Goal: Task Accomplishment & Management: Manage account settings

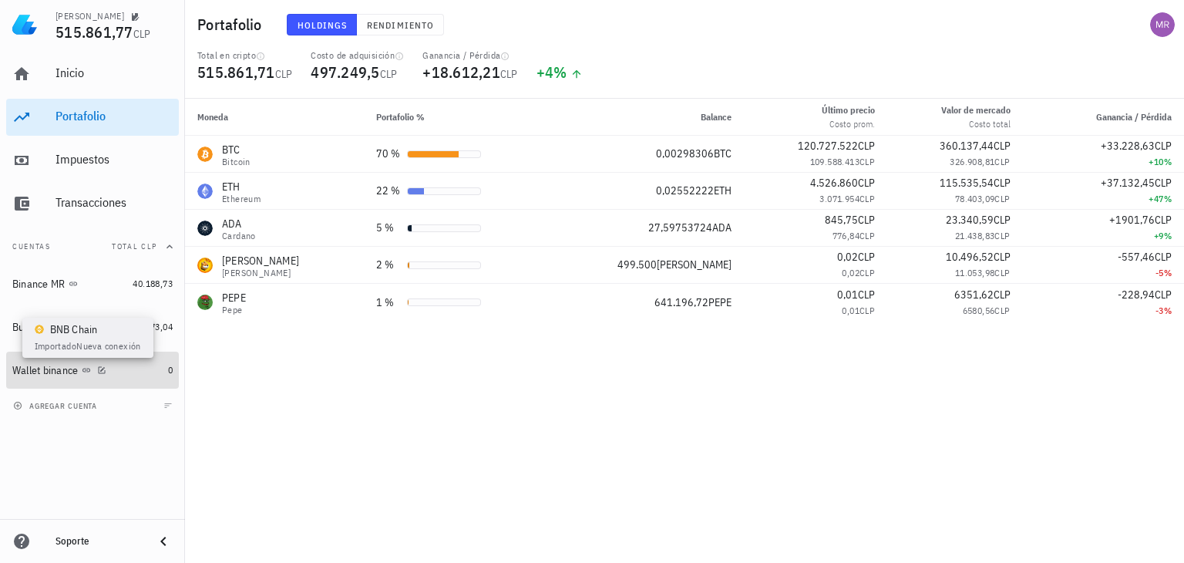
click at [88, 369] on icon at bounding box center [86, 369] width 9 height 9
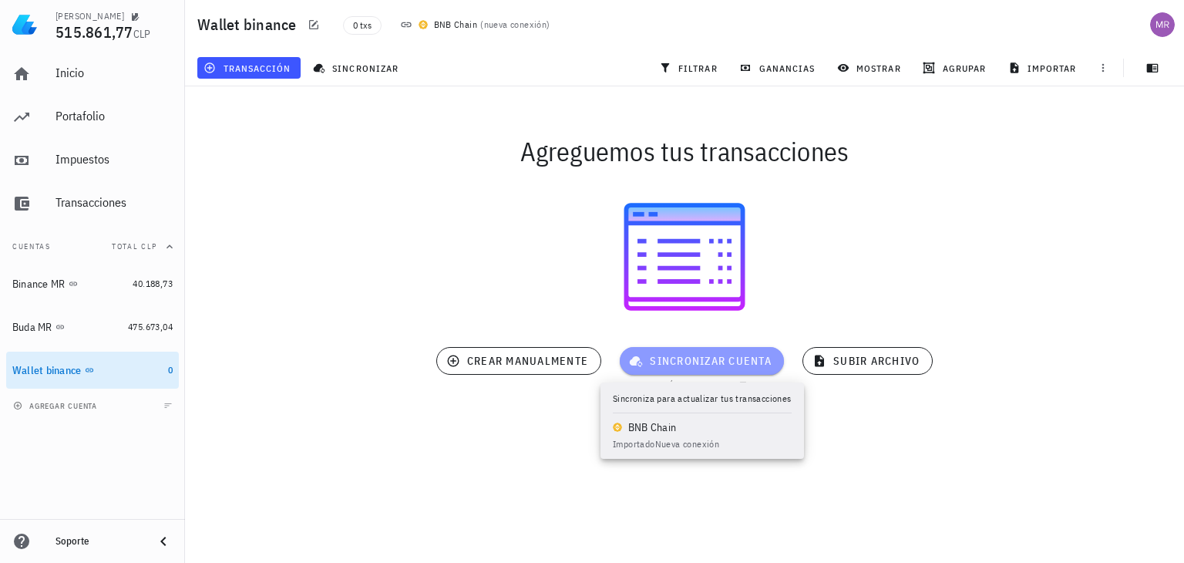
click at [671, 354] on span "sincronizar cuenta" at bounding box center [701, 361] width 139 height 14
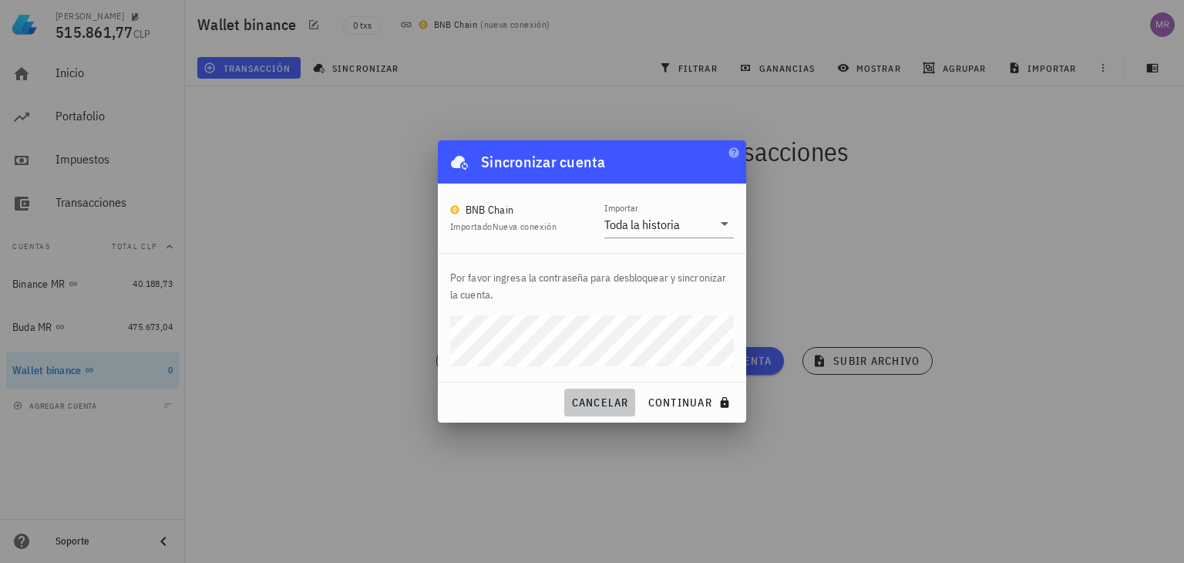
click at [606, 398] on span "cancelar" at bounding box center [599, 402] width 58 height 14
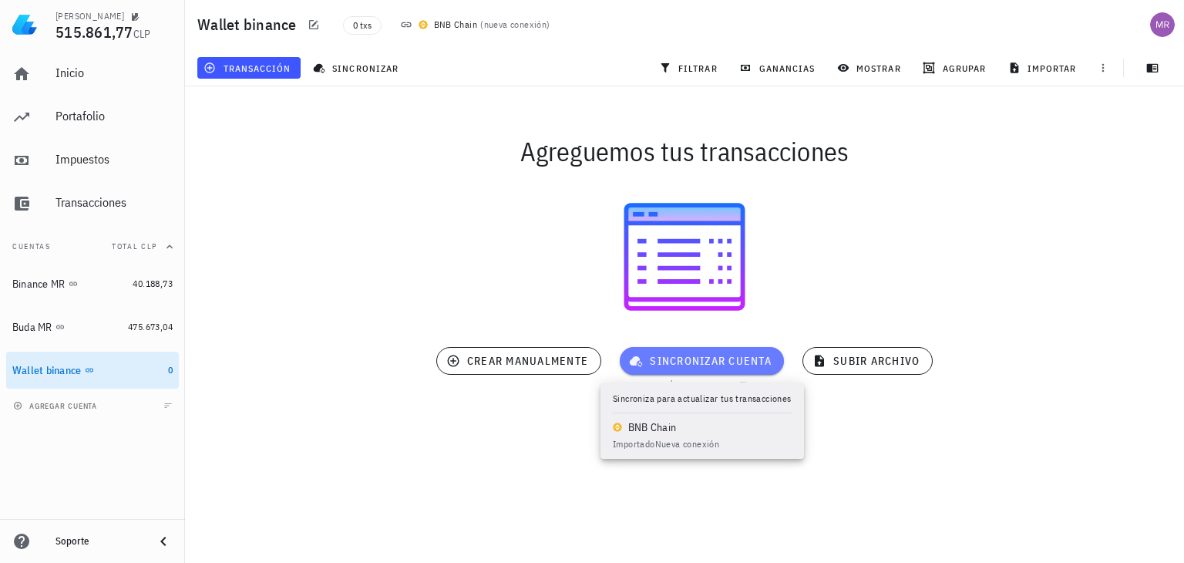
click at [661, 370] on button "sincronizar cuenta" at bounding box center [702, 361] width 164 height 28
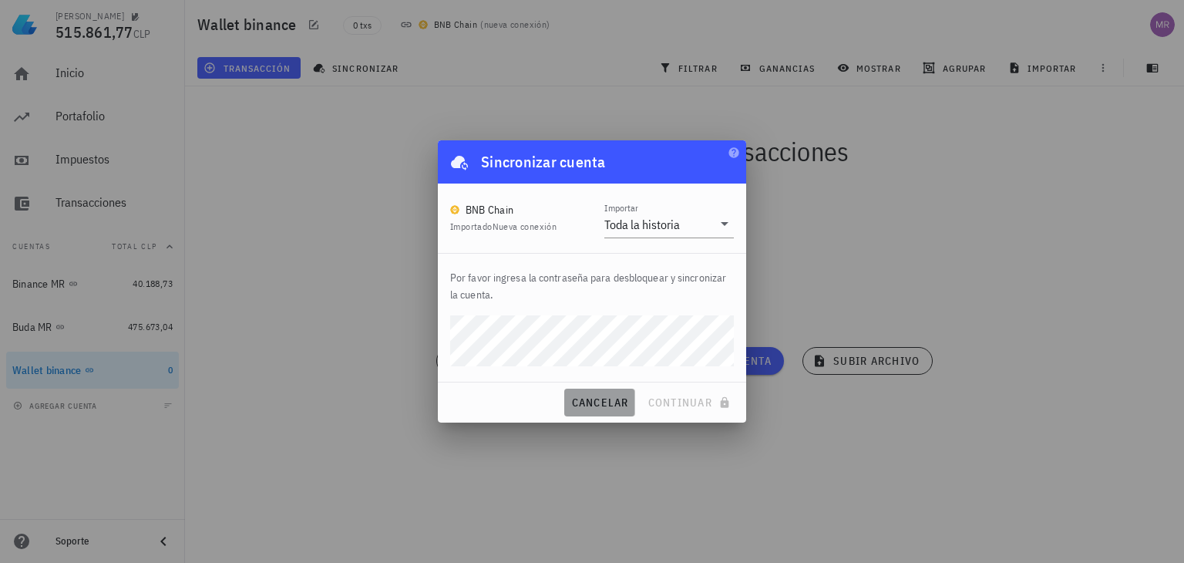
click at [592, 411] on button "cancelar" at bounding box center [599, 402] width 70 height 28
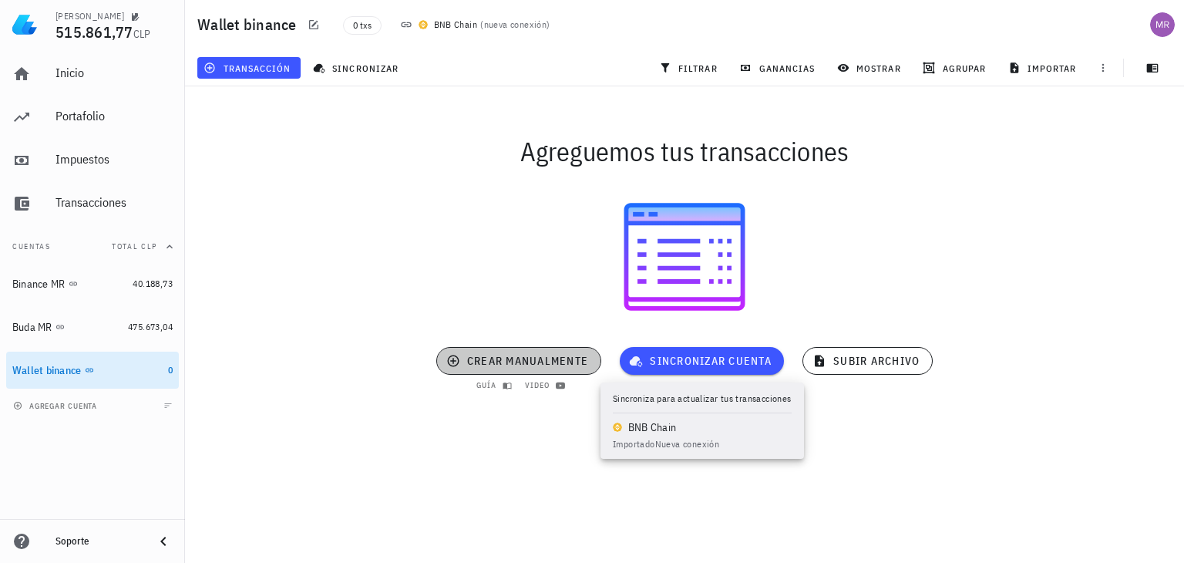
click at [506, 372] on button "crear manualmente" at bounding box center [518, 361] width 165 height 28
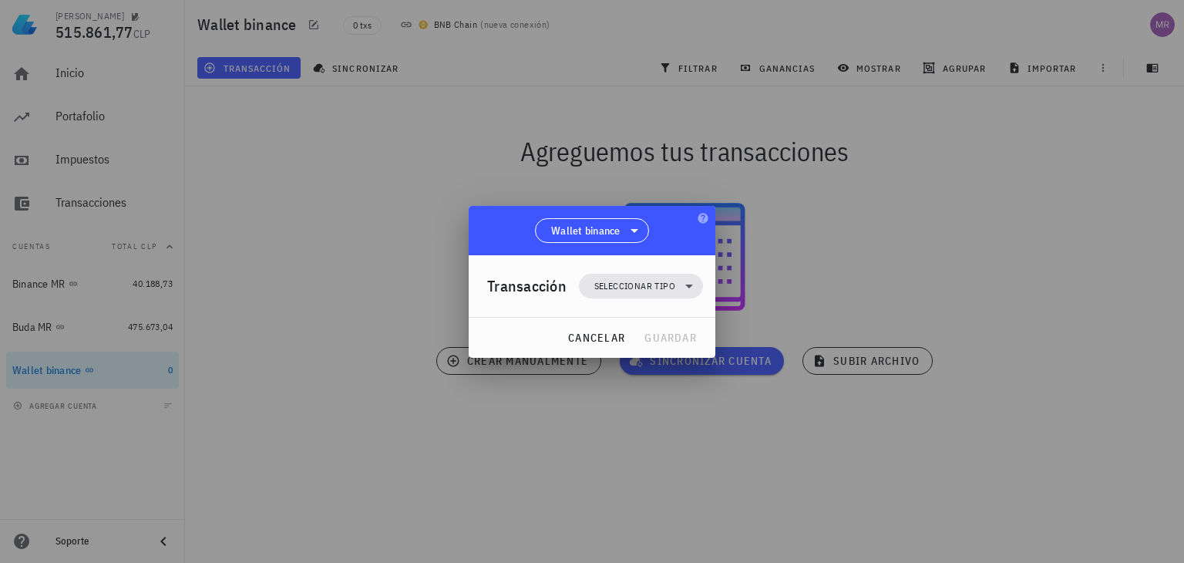
click at [592, 439] on div at bounding box center [592, 281] width 1184 height 563
click at [653, 289] on span "Seleccionar tipo" at bounding box center [634, 285] width 81 height 15
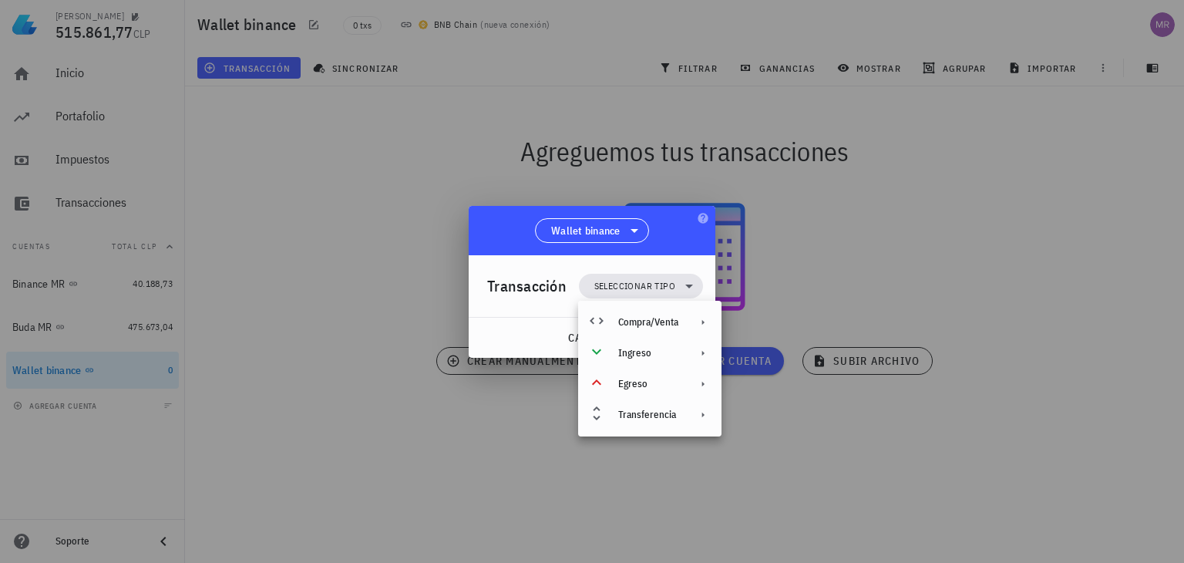
click at [487, 328] on div "cancelar guardar" at bounding box center [592, 337] width 247 height 40
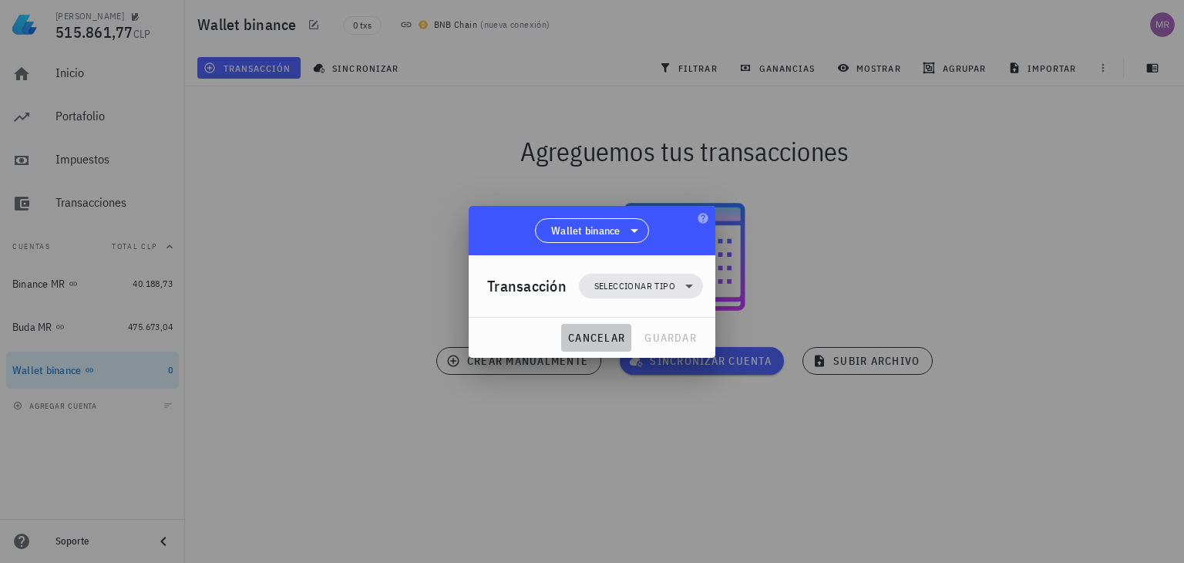
click at [599, 335] on span "cancelar" at bounding box center [596, 338] width 58 height 14
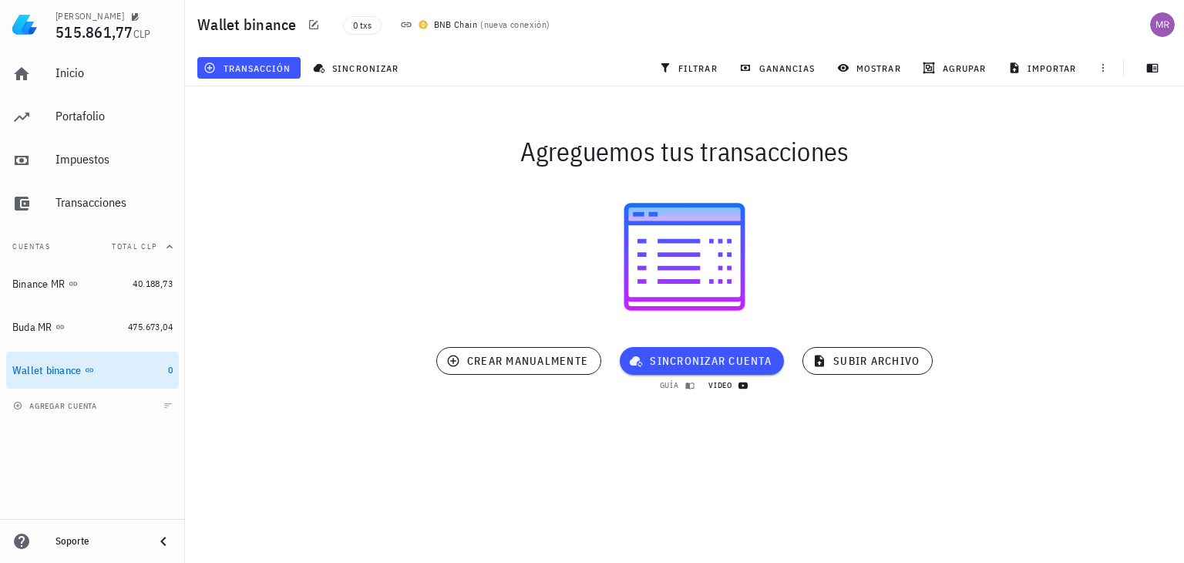
click at [743, 387] on icon at bounding box center [742, 385] width 9 height 6
click at [106, 369] on icon "button" at bounding box center [104, 369] width 9 height 9
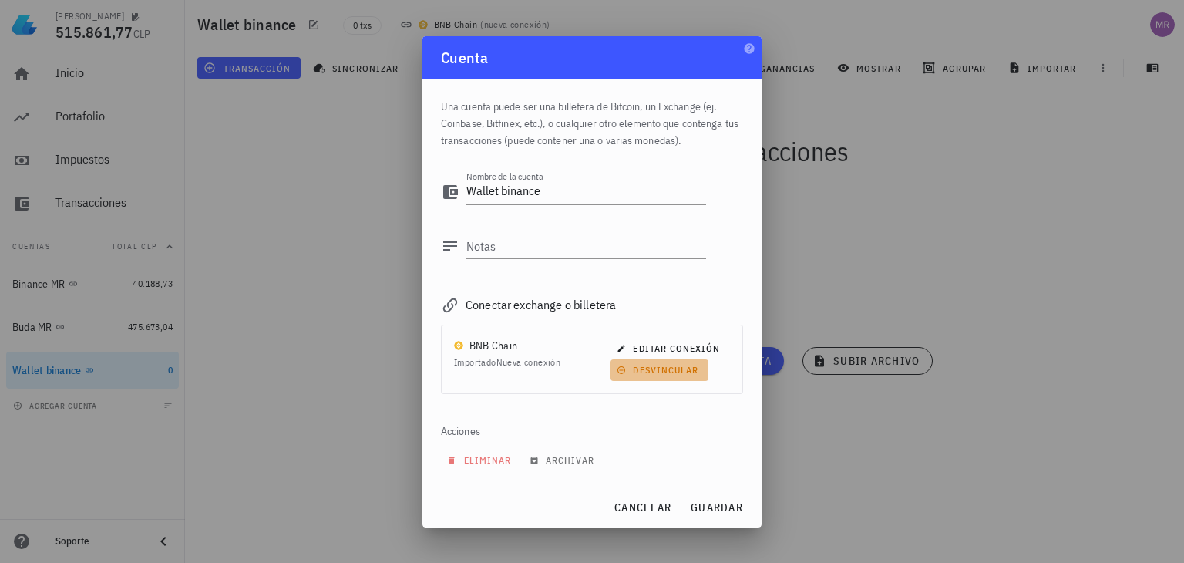
click at [667, 366] on span "desvincular" at bounding box center [659, 370] width 79 height 12
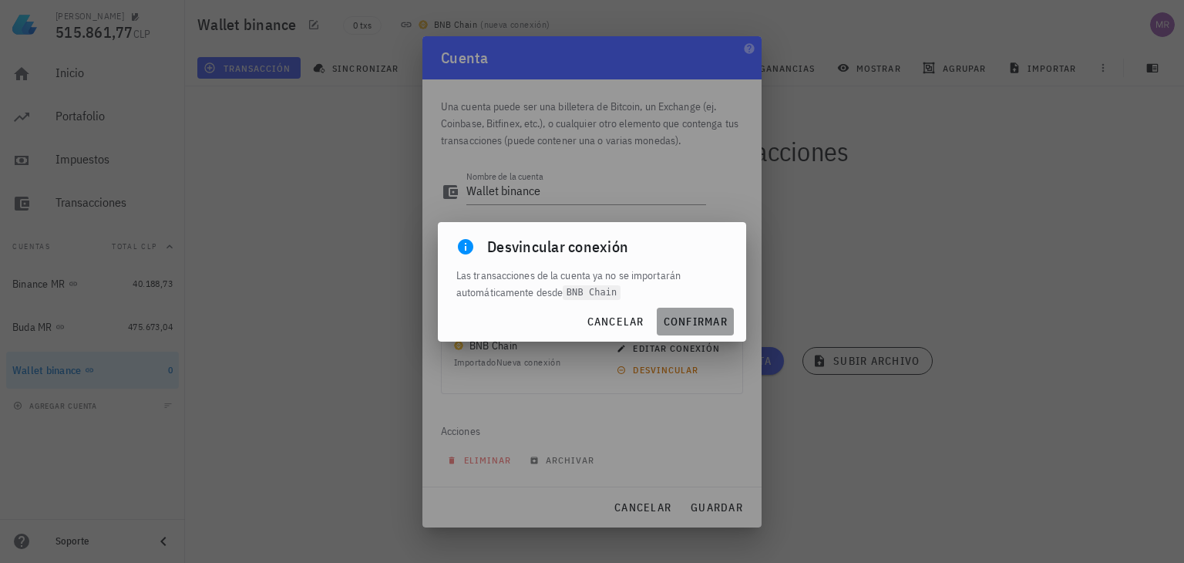
click at [687, 327] on span "confirmar" at bounding box center [695, 321] width 65 height 14
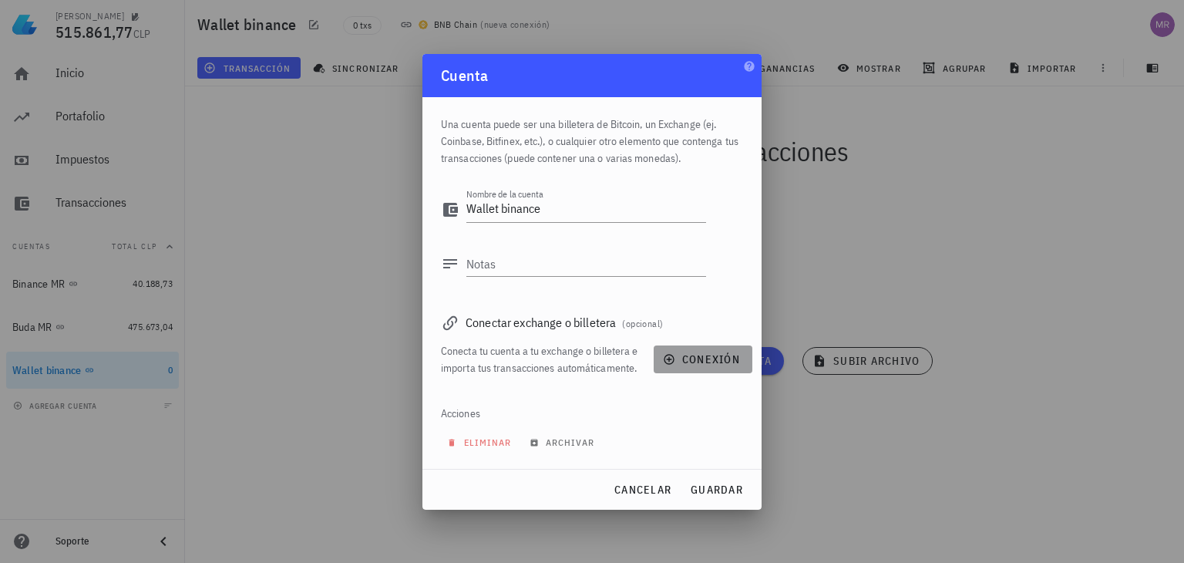
click at [684, 361] on span "conexión" at bounding box center [703, 359] width 74 height 14
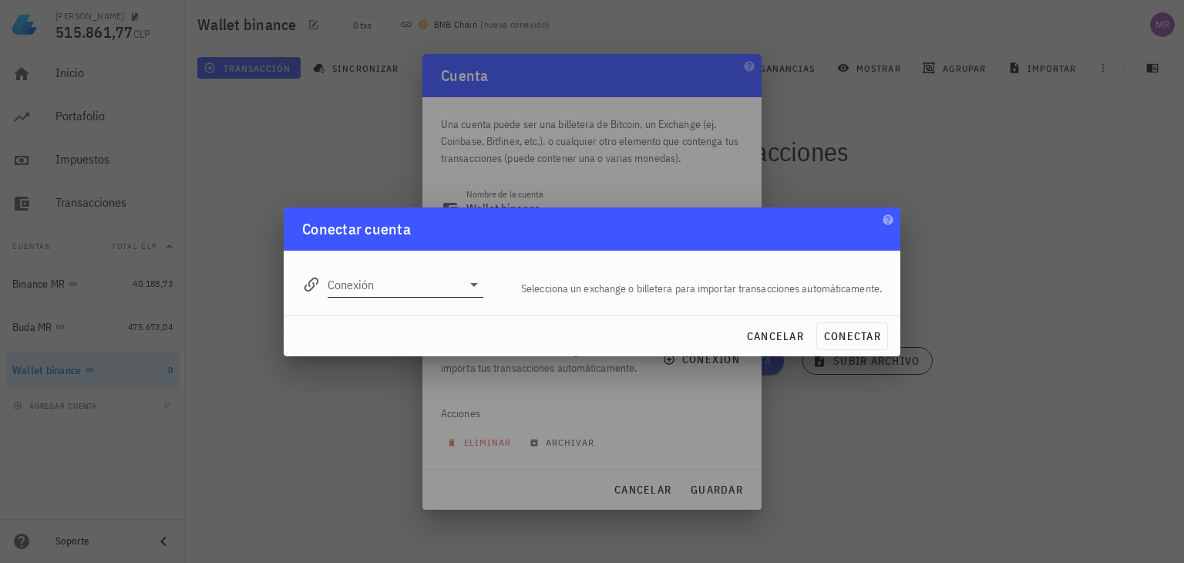
click at [478, 287] on icon at bounding box center [474, 284] width 18 height 18
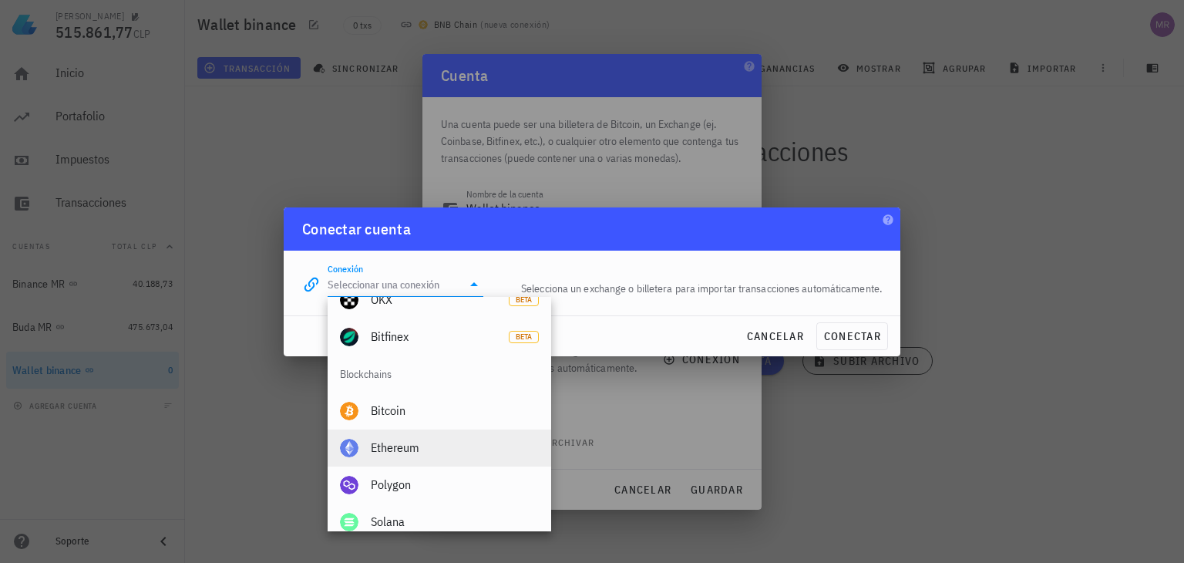
scroll to position [616, 0]
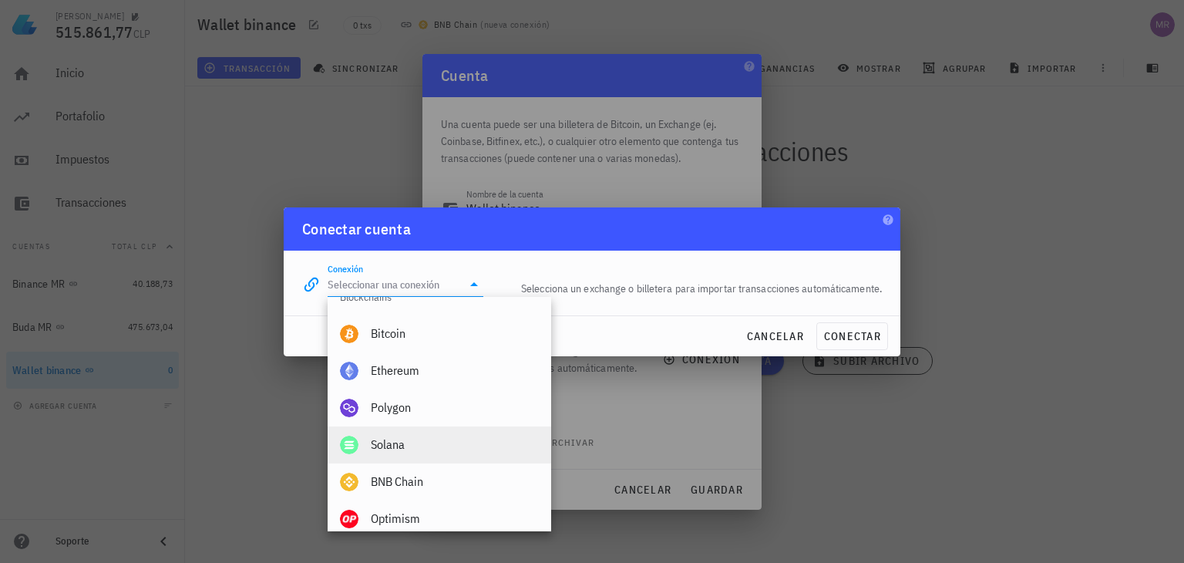
click at [436, 441] on div "Solana" at bounding box center [455, 444] width 168 height 15
type input "Solana"
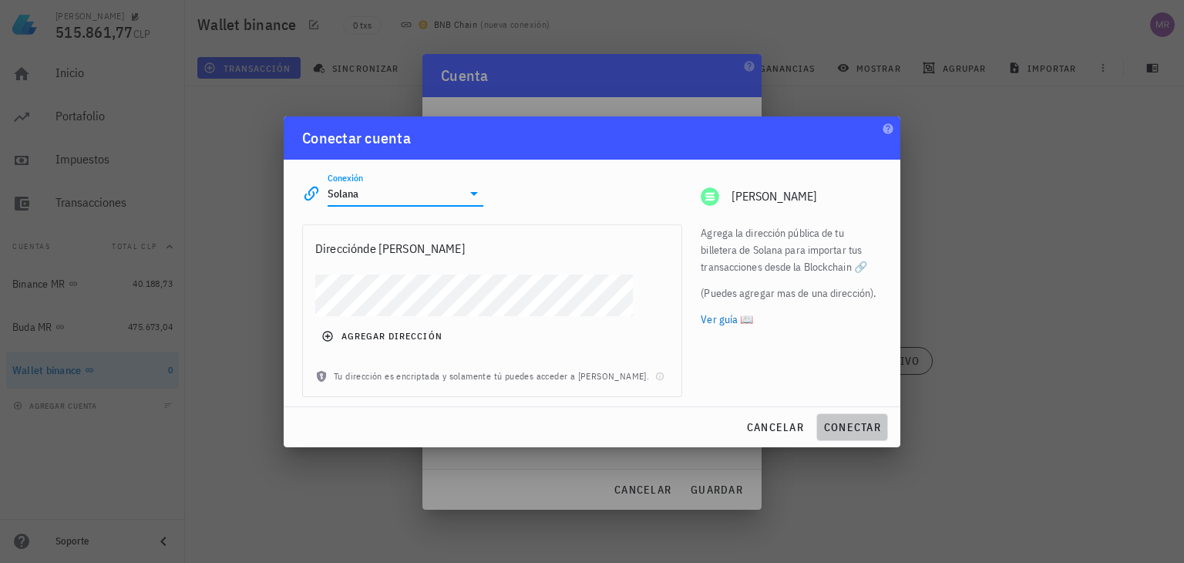
click at [844, 418] on button "conectar" at bounding box center [852, 427] width 72 height 28
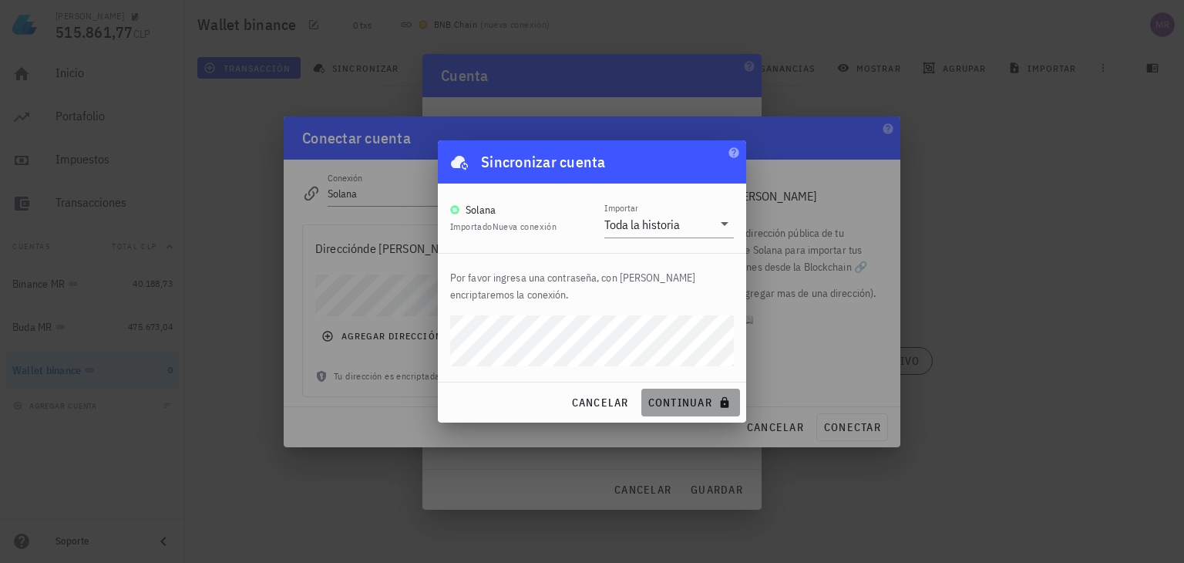
click at [686, 400] on span "continuar" at bounding box center [690, 402] width 86 height 14
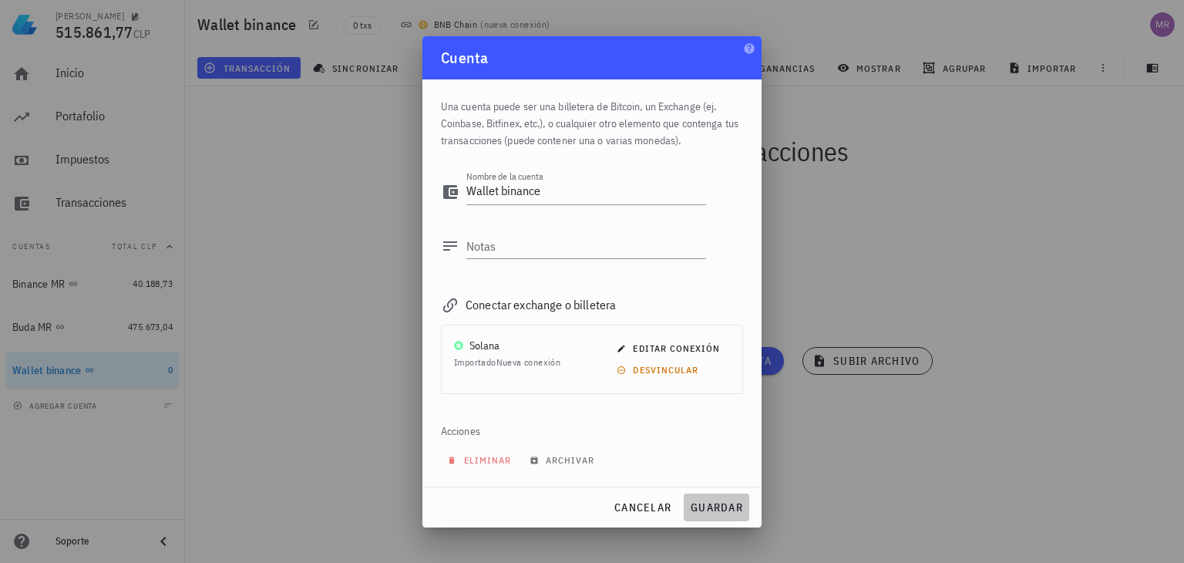
click at [709, 509] on span "guardar" at bounding box center [716, 507] width 53 height 14
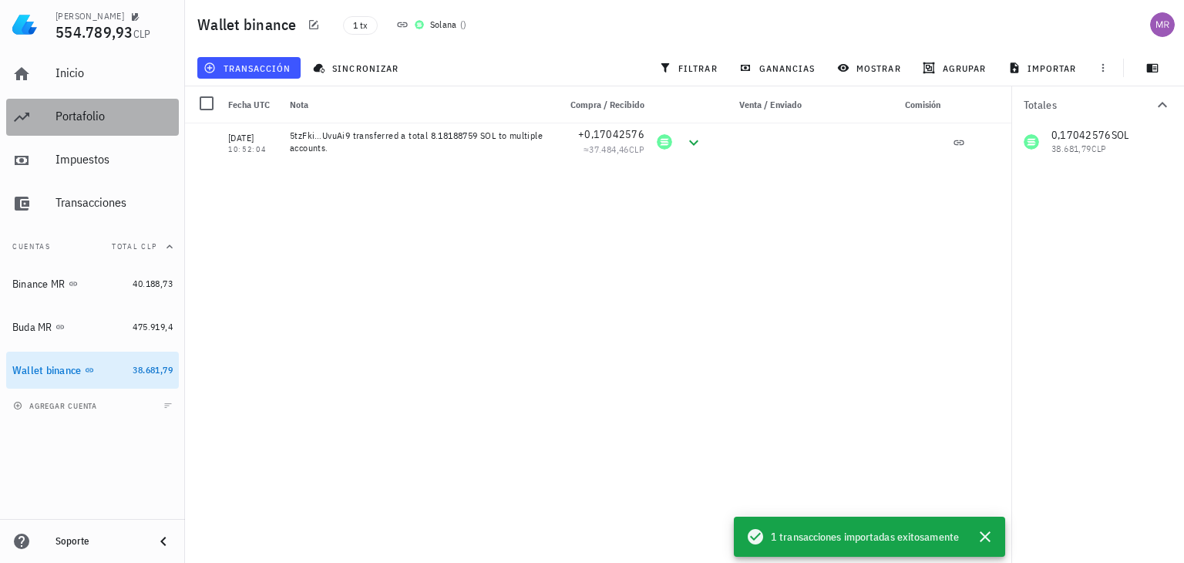
click at [96, 102] on div "Portafolio" at bounding box center [113, 116] width 117 height 35
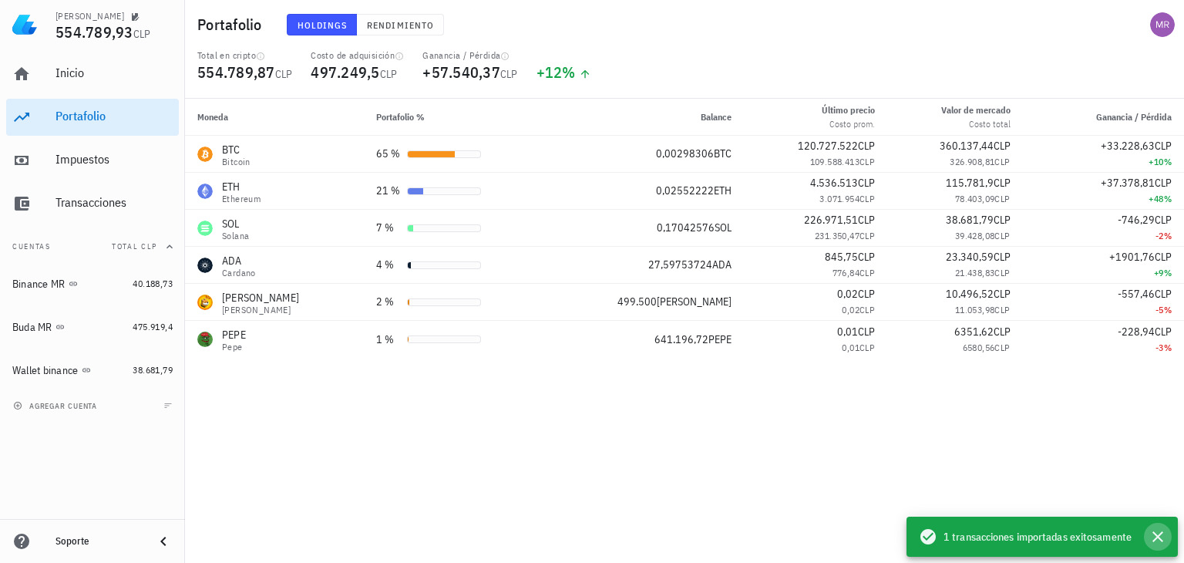
click at [1158, 530] on icon "button" at bounding box center [1157, 536] width 18 height 18
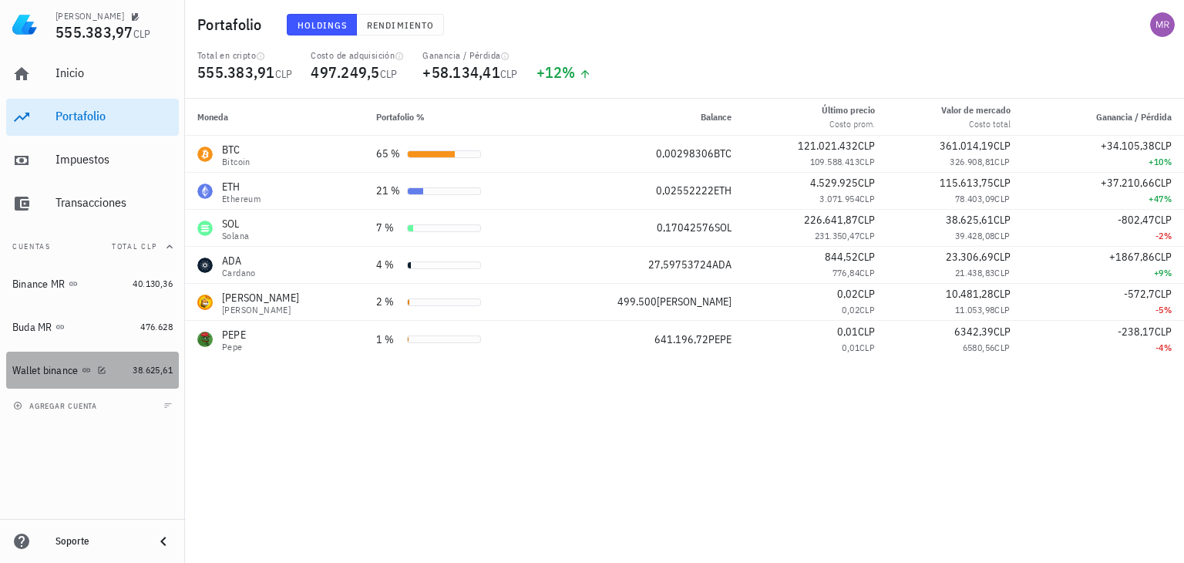
click at [78, 371] on div "Wallet binance" at bounding box center [45, 370] width 66 height 13
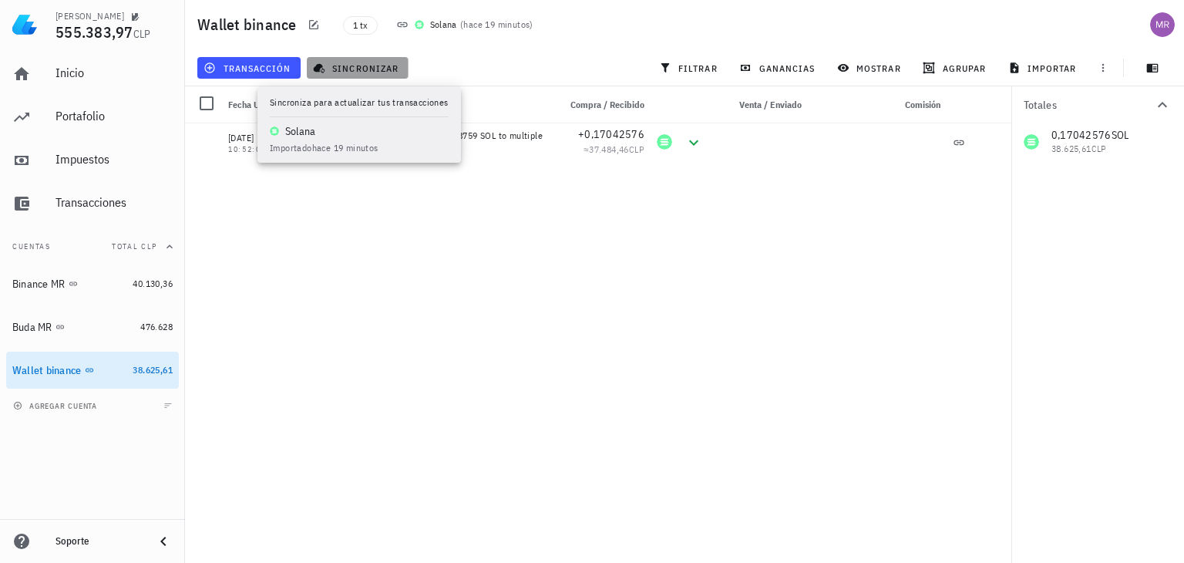
click at [376, 72] on span "sincronizar" at bounding box center [357, 68] width 82 height 12
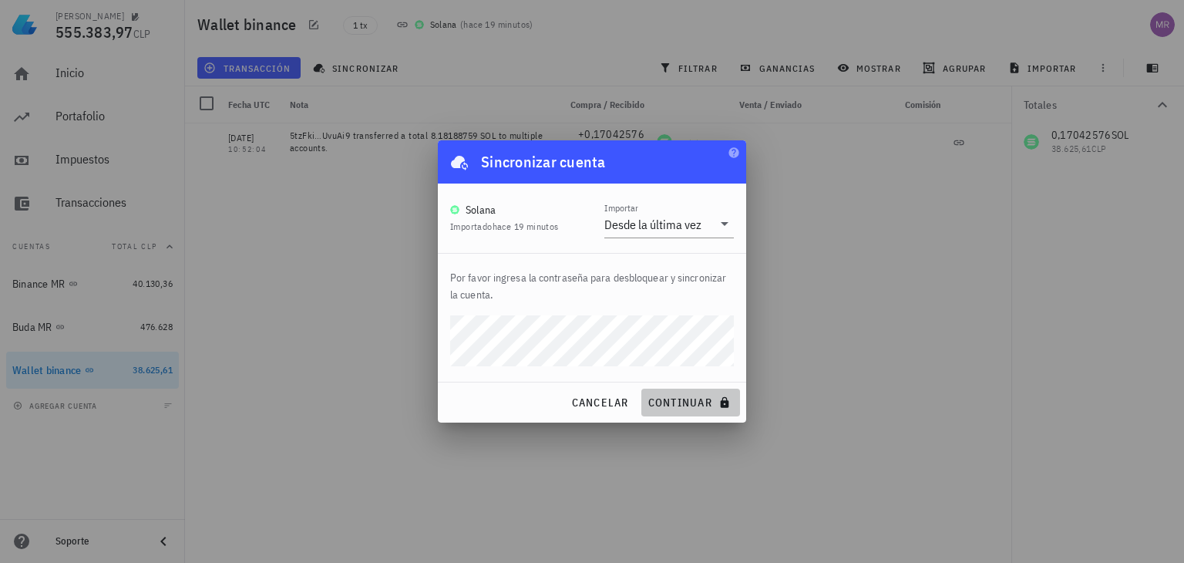
click at [658, 404] on span "continuar" at bounding box center [690, 402] width 86 height 14
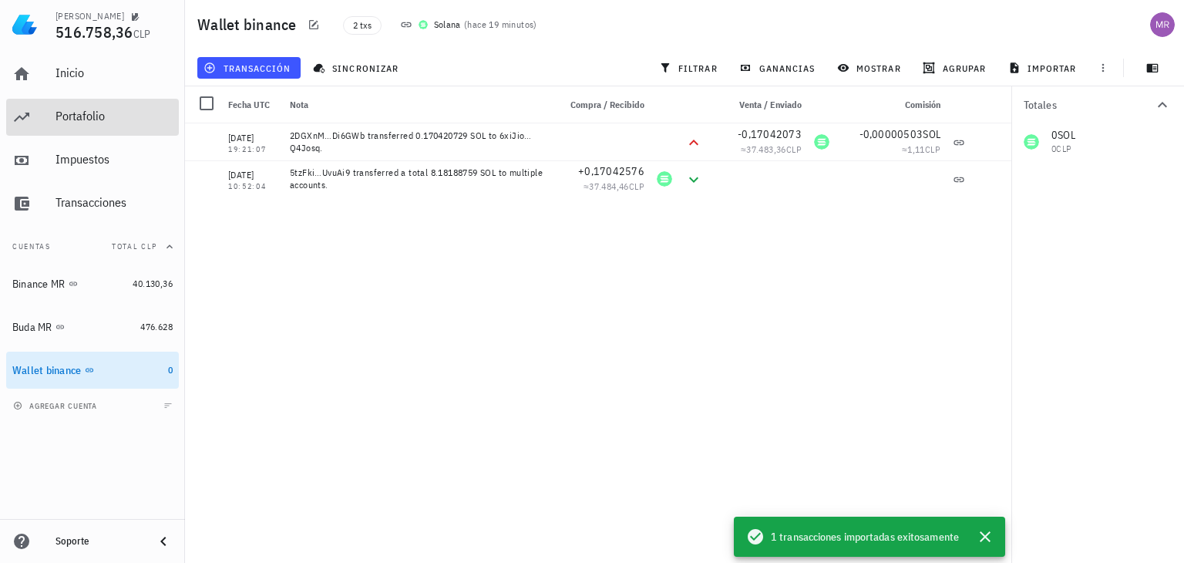
click at [67, 118] on div "Portafolio" at bounding box center [113, 116] width 117 height 15
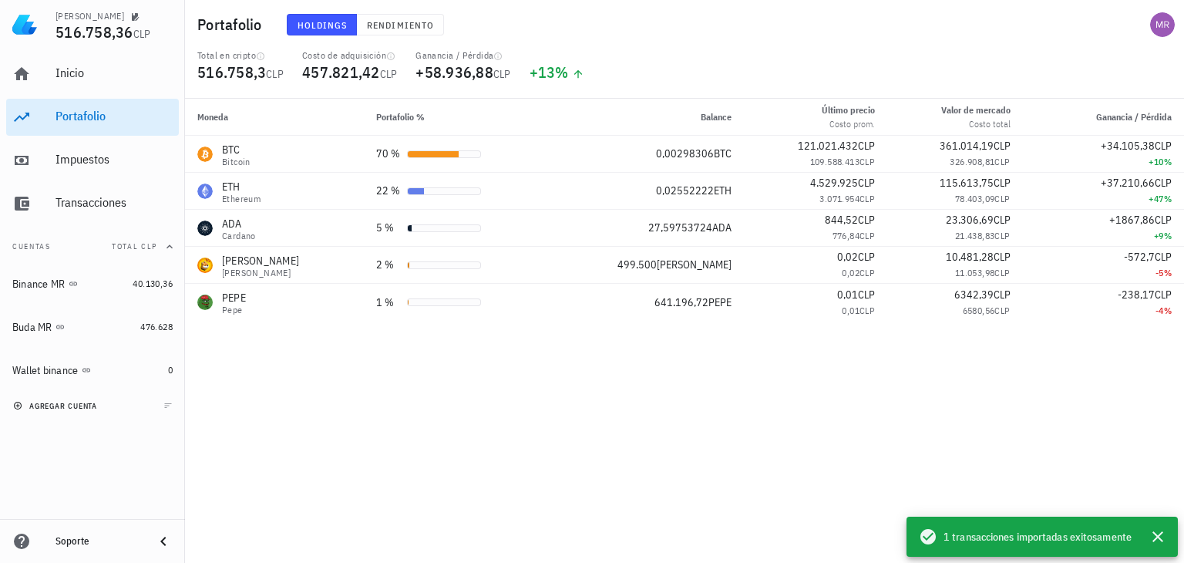
click at [78, 408] on span "agregar cuenta" at bounding box center [56, 406] width 81 height 10
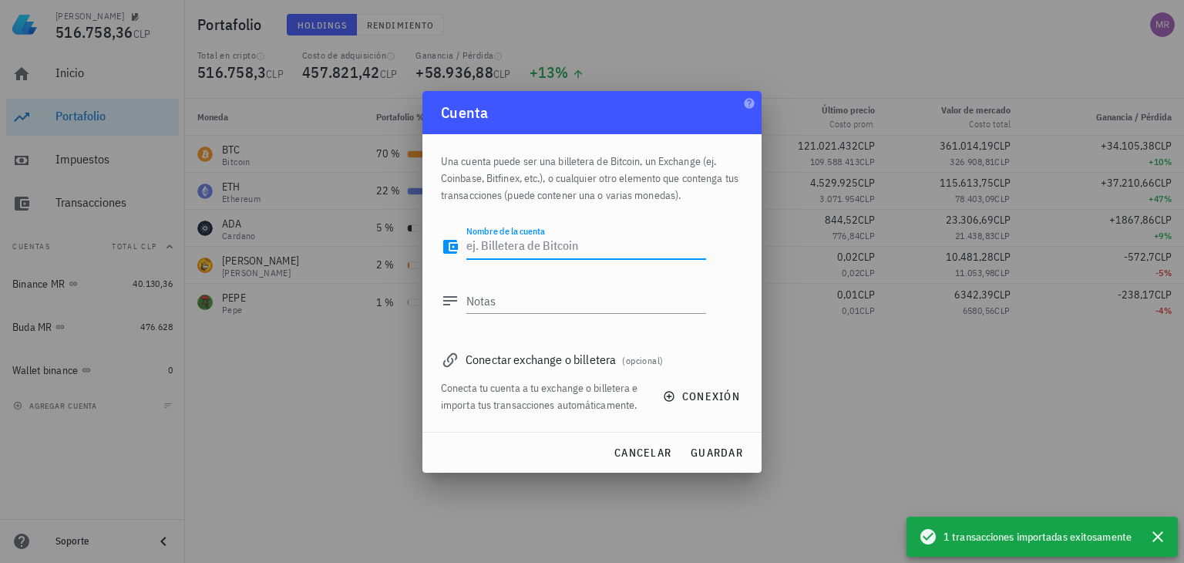
click at [512, 234] on textarea "Nombre de la cuenta" at bounding box center [586, 246] width 240 height 25
click at [483, 235] on textarea "Pahmtom Solana" at bounding box center [586, 246] width 240 height 25
type textarea "Phantom Solana"
click at [702, 459] on span "guardar" at bounding box center [716, 452] width 53 height 14
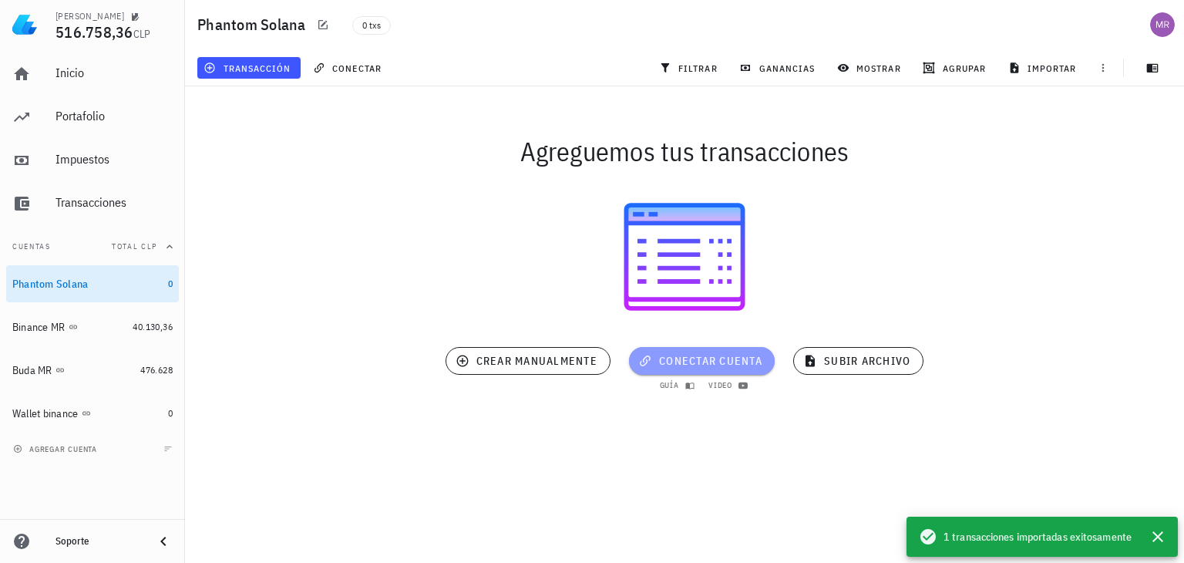
click at [667, 365] on span "conectar cuenta" at bounding box center [701, 361] width 121 height 14
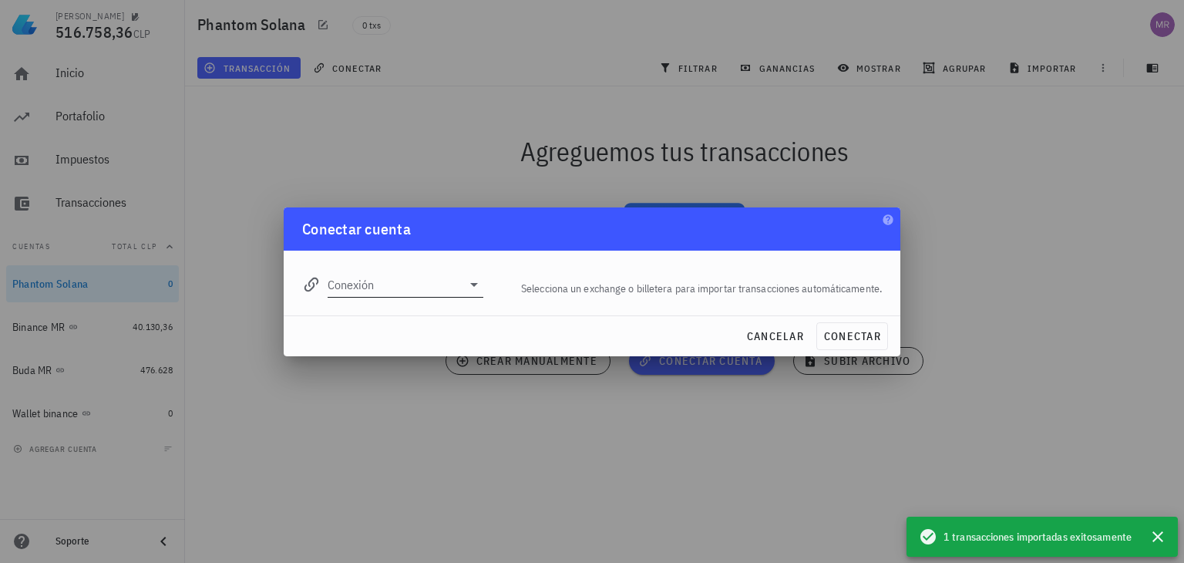
click at [465, 279] on icon at bounding box center [474, 284] width 18 height 18
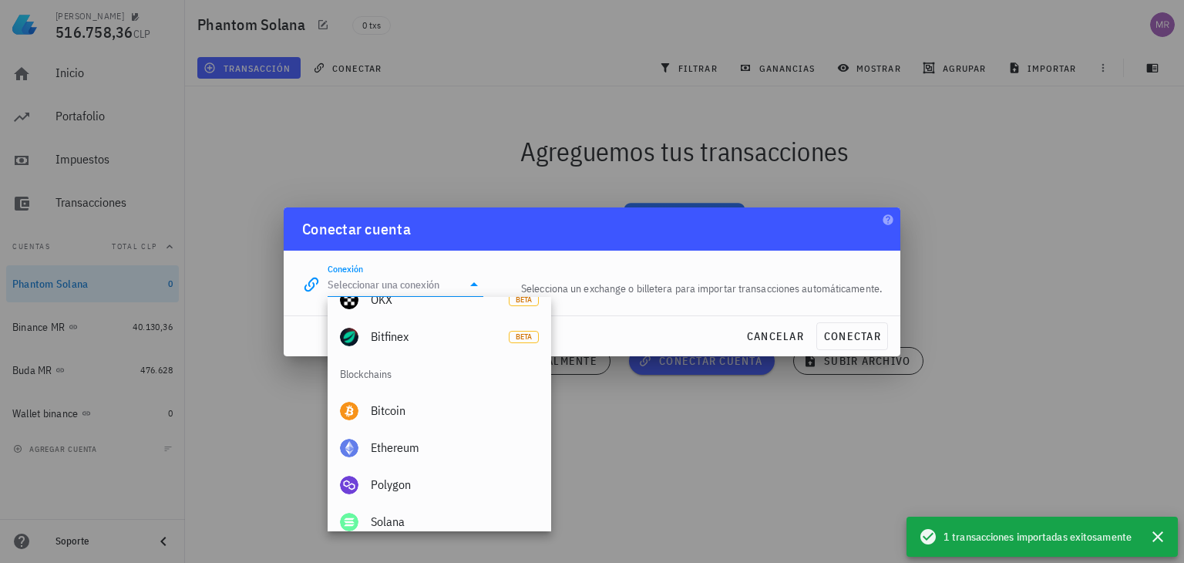
scroll to position [616, 0]
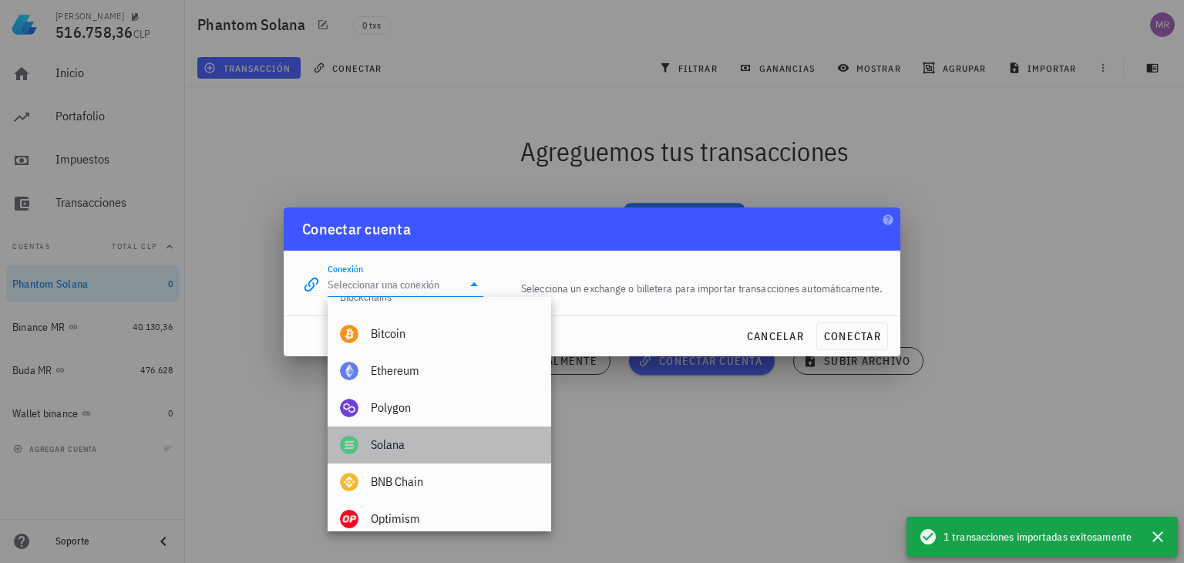
click at [407, 446] on div "Solana" at bounding box center [455, 444] width 168 height 15
type input "Solana"
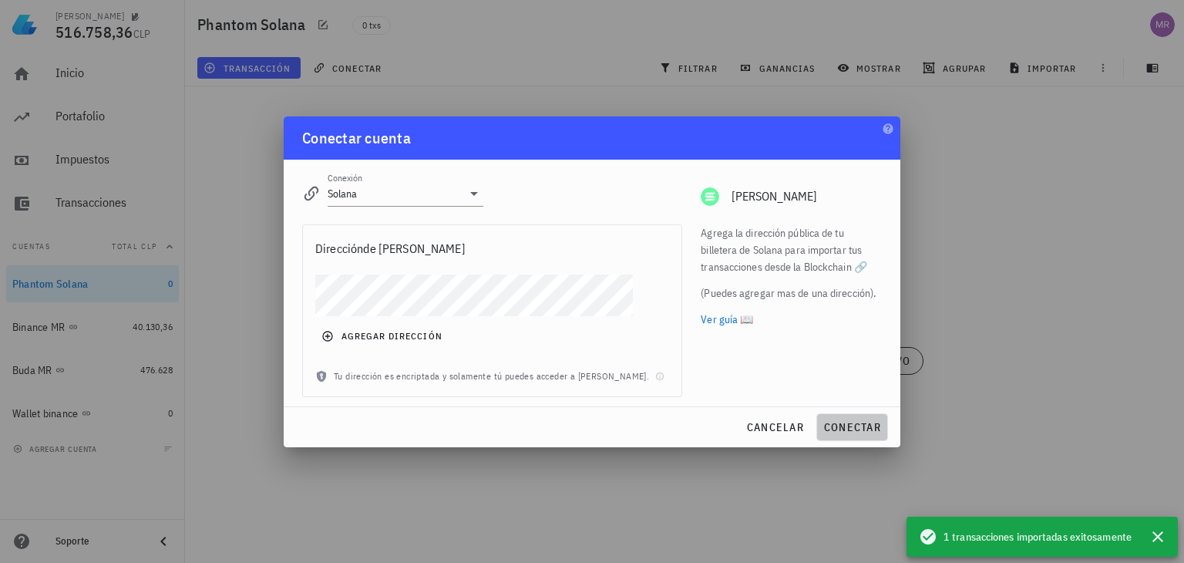
click at [848, 424] on span "conectar" at bounding box center [852, 427] width 58 height 14
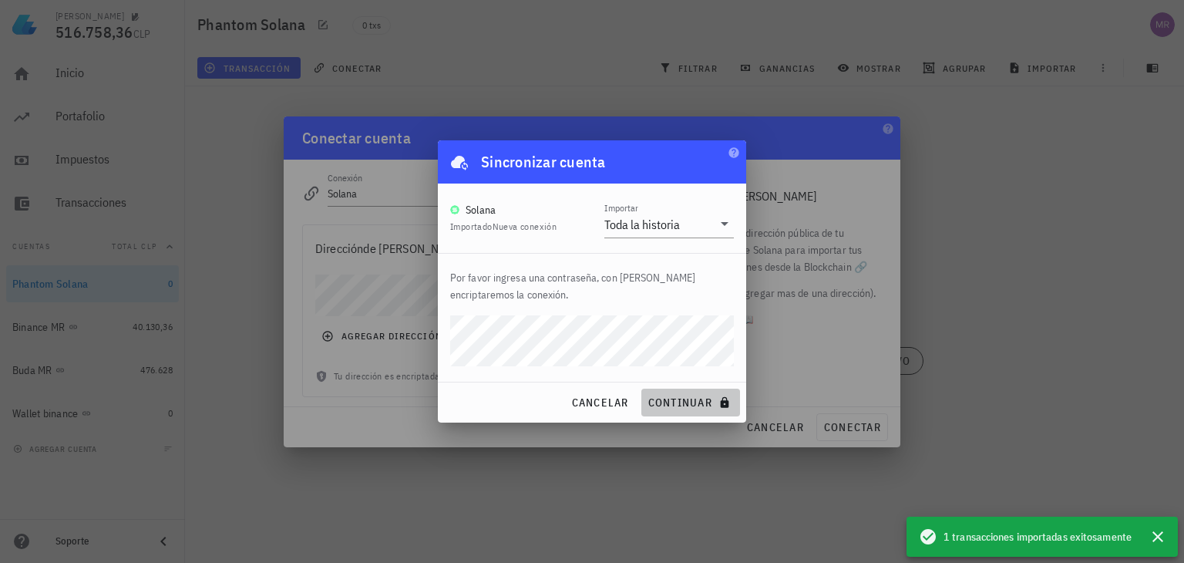
click at [684, 411] on button "continuar" at bounding box center [690, 402] width 99 height 28
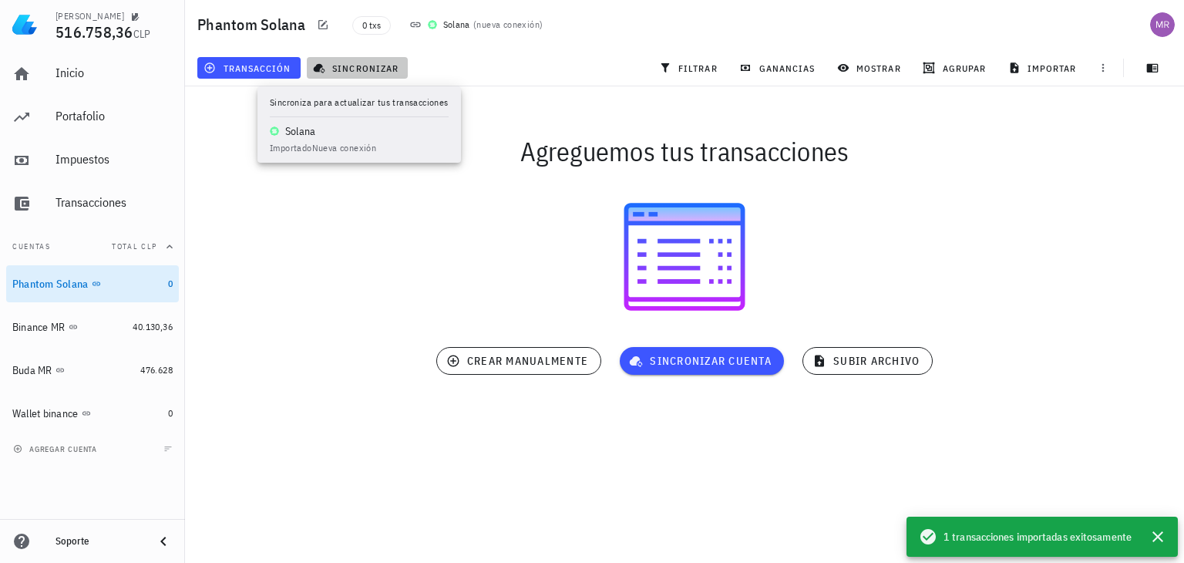
click at [368, 69] on span "sincronizar" at bounding box center [357, 68] width 82 height 12
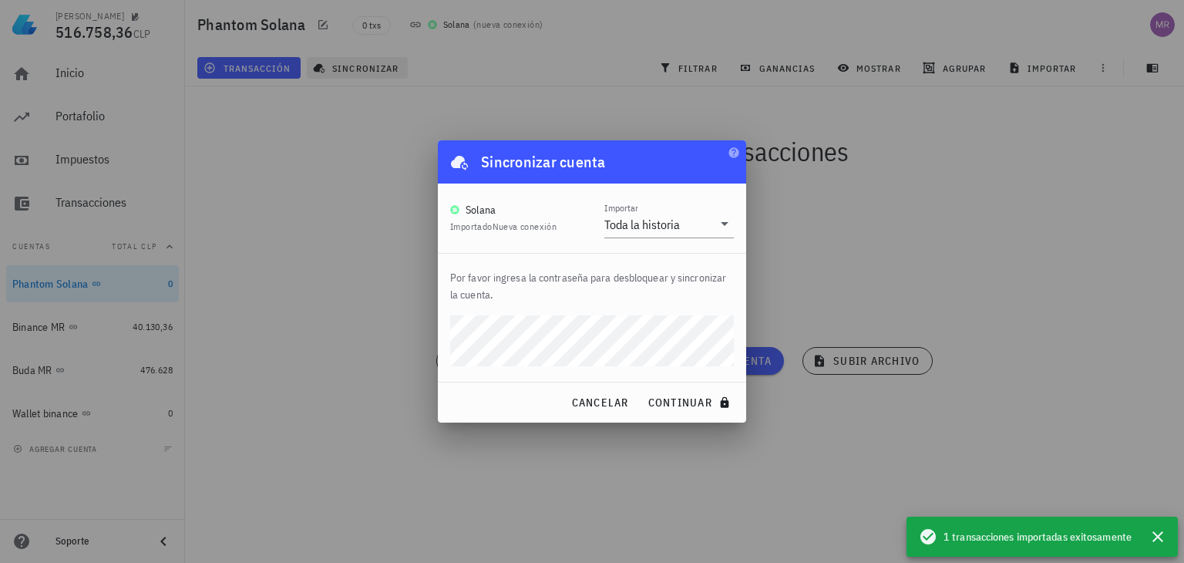
click at [641, 388] on button "continuar" at bounding box center [690, 402] width 99 height 28
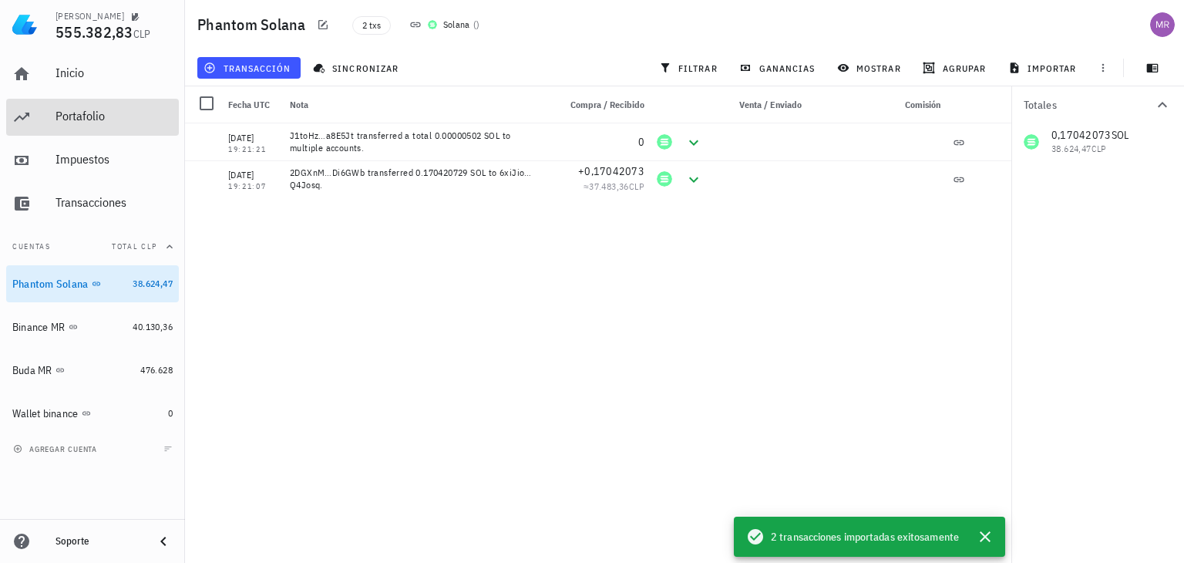
click at [74, 119] on div "Portafolio" at bounding box center [113, 116] width 117 height 15
